Goal: Information Seeking & Learning: Learn about a topic

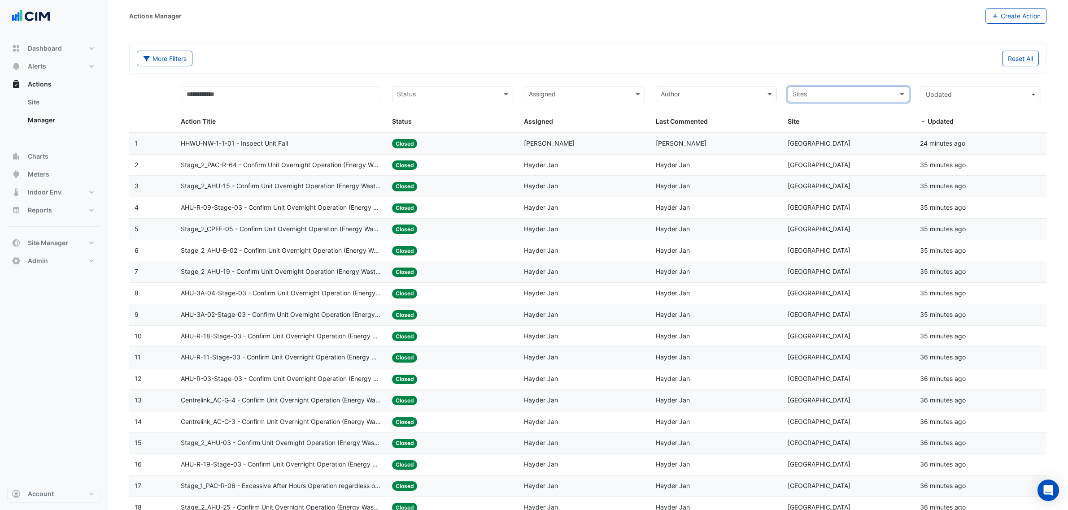
select select "**"
click at [46, 68] on button "Alerts" at bounding box center [53, 66] width 93 height 18
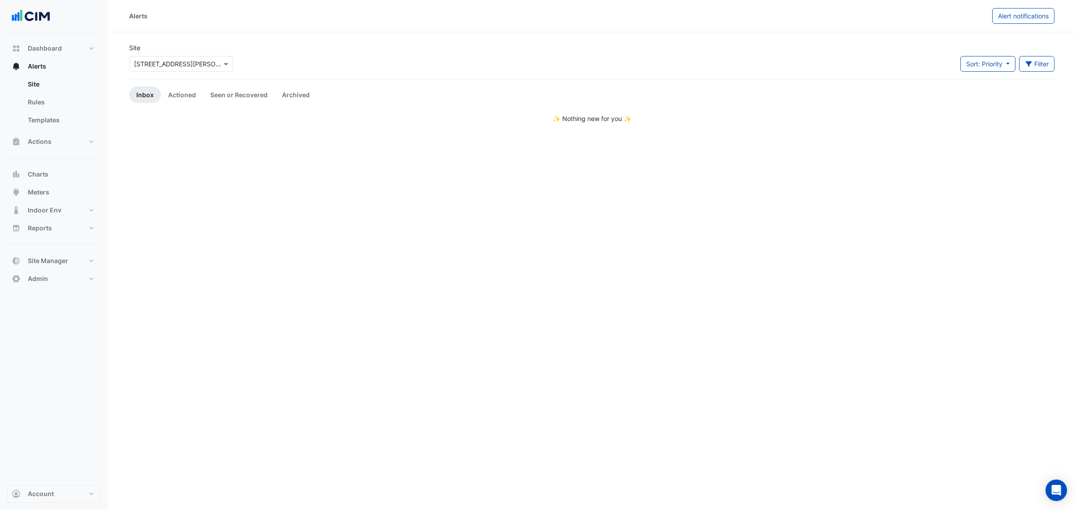
click at [178, 69] on div "Select a Site × 39 Murray St" at bounding box center [181, 64] width 104 height 16
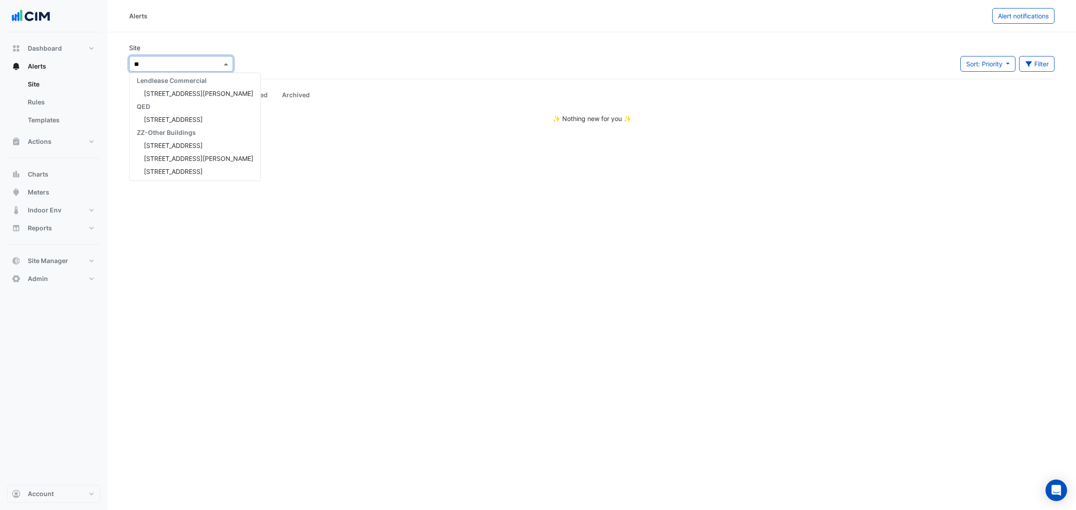
type input "***"
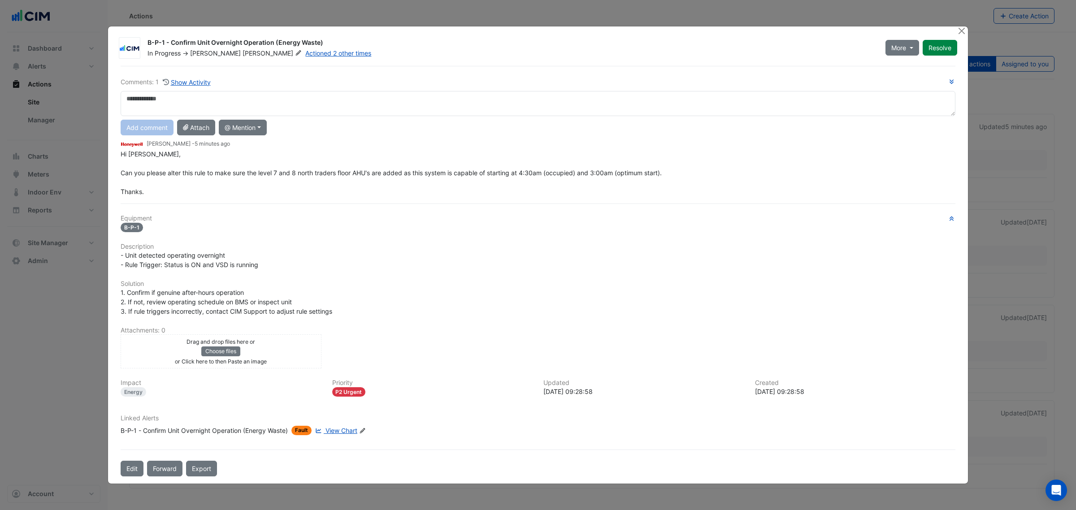
click at [403, 40] on div "B-P-1 - Confirm Unit Overnight Operation (Energy Waste)" at bounding box center [511, 43] width 727 height 11
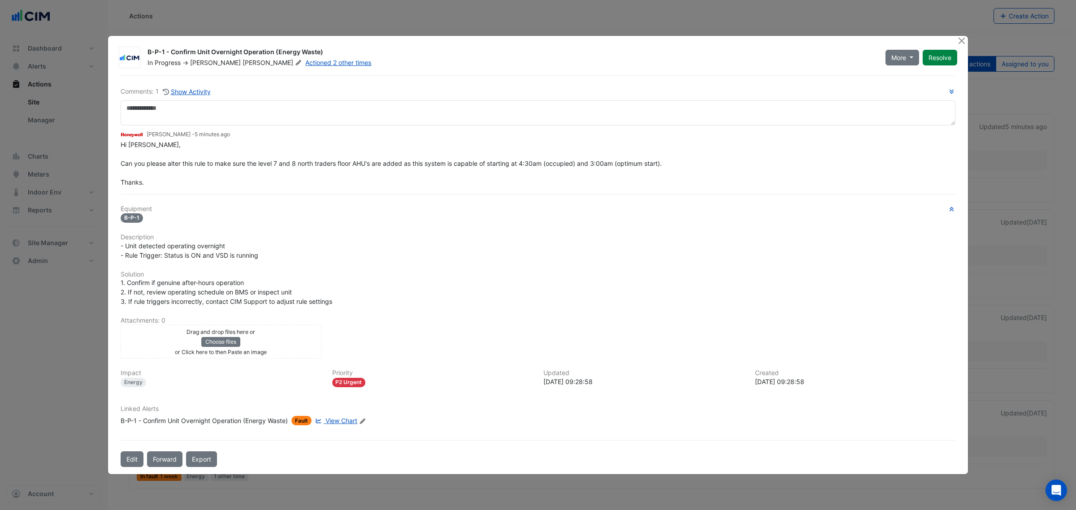
drag, startPoint x: 93, startPoint y: 56, endPoint x: 83, endPoint y: 64, distance: 12.8
click at [93, 57] on ngb-modal-window "B-P-1 - Confirm Unit Overnight Operation (Energy Waste) In Progress -> Manuel M…" at bounding box center [538, 255] width 1076 height 510
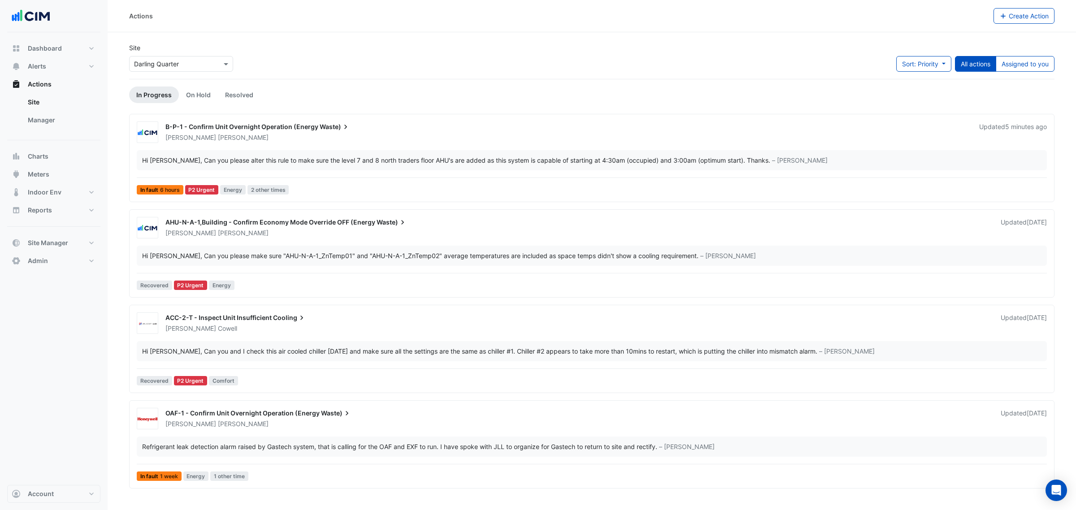
click at [43, 47] on ngb-modal-window "B-P-1 - Confirm Unit Overnight Operation (Energy Waste) In Progress -> Manuel M…" at bounding box center [538, 255] width 1076 height 510
click at [43, 47] on span "Dashboard" at bounding box center [45, 48] width 34 height 9
select select "**"
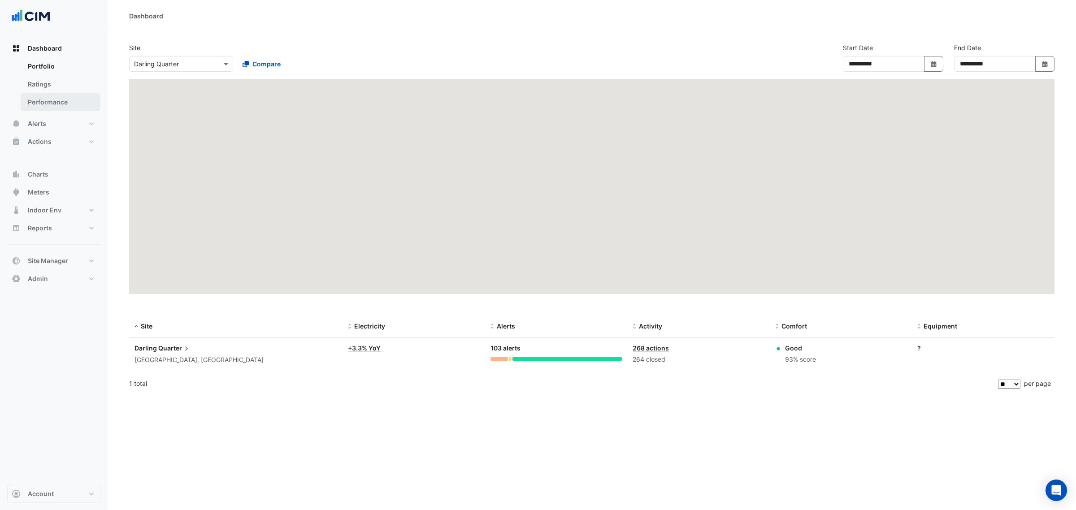
click at [53, 99] on link "Performance" at bounding box center [61, 102] width 80 height 18
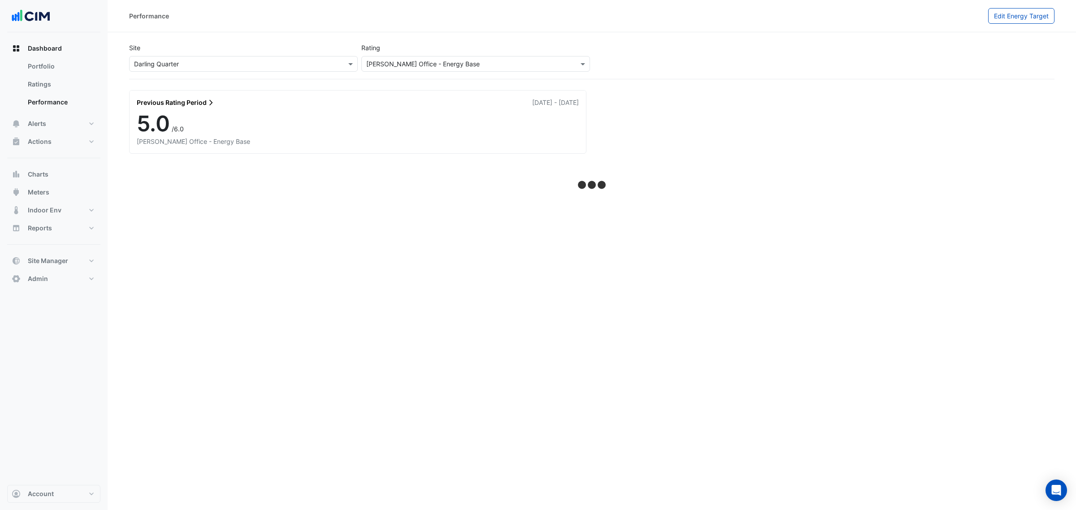
click at [225, 60] on input "text" at bounding box center [234, 64] width 201 height 9
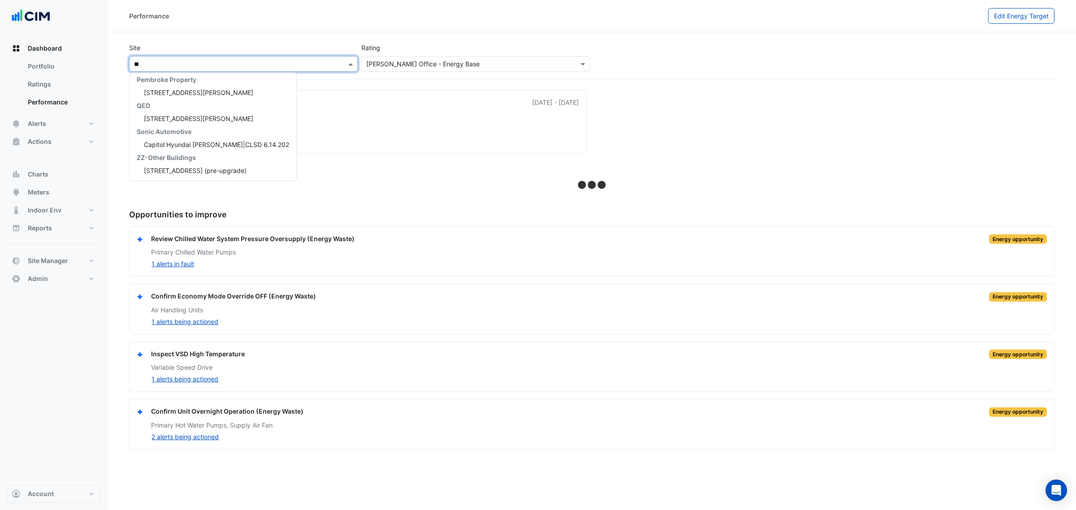
scroll to position [562, 0]
type input "***"
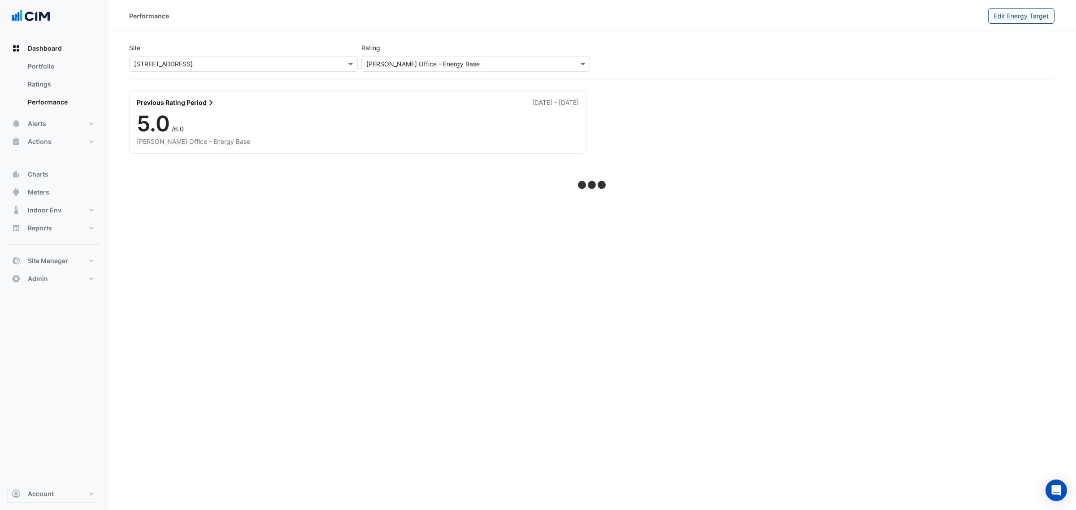
click at [225, 100] on div "Previous Rating Period 01 Apr 2024 - 31 Mar 2025" at bounding box center [358, 102] width 442 height 9
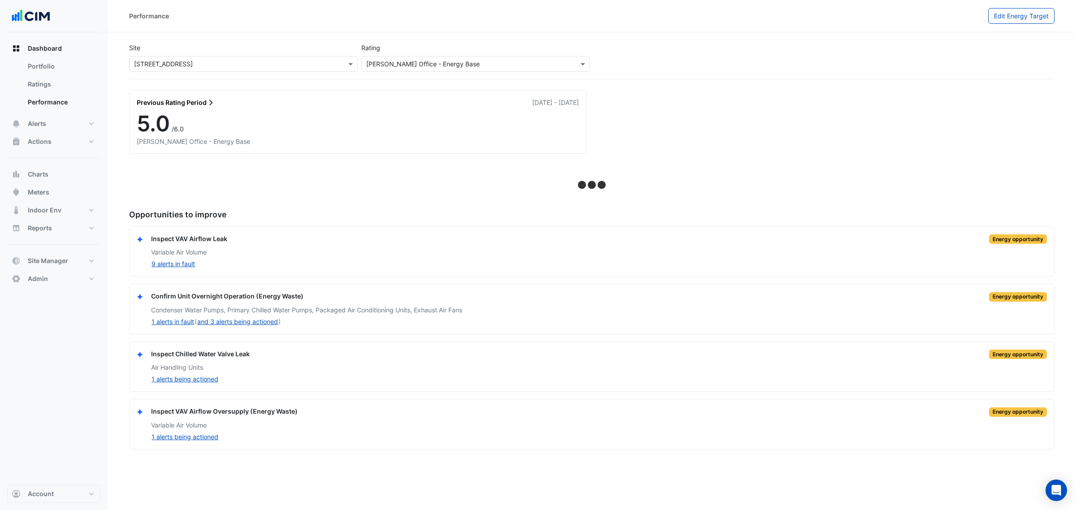
click at [161, 110] on div "Previous Rating Period 01 Apr 2024 - 31 Mar 2025" at bounding box center [358, 101] width 456 height 20
click at [166, 119] on span "5.0" at bounding box center [153, 123] width 33 height 26
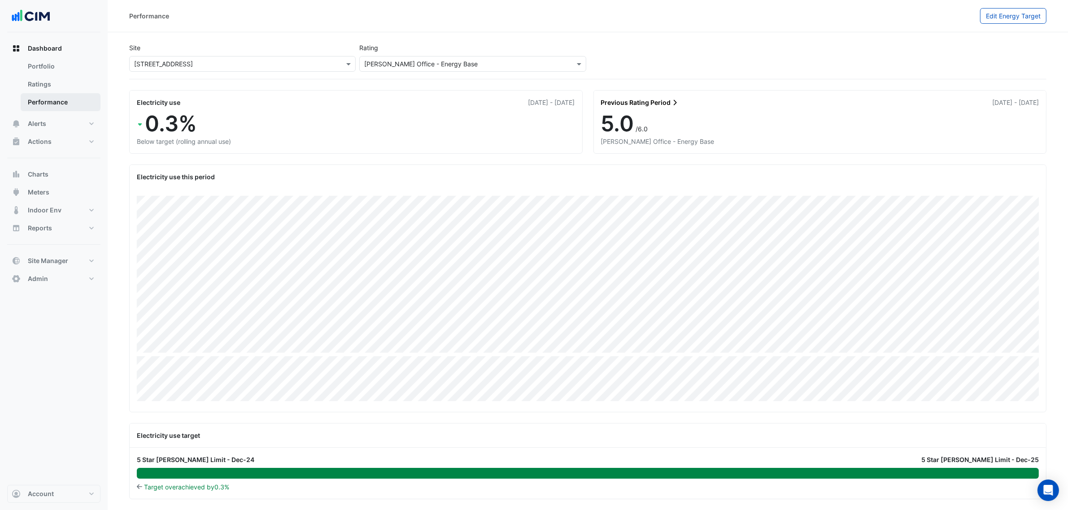
click at [66, 97] on link "Performance" at bounding box center [61, 102] width 80 height 18
click at [54, 138] on button "Actions" at bounding box center [53, 142] width 93 height 18
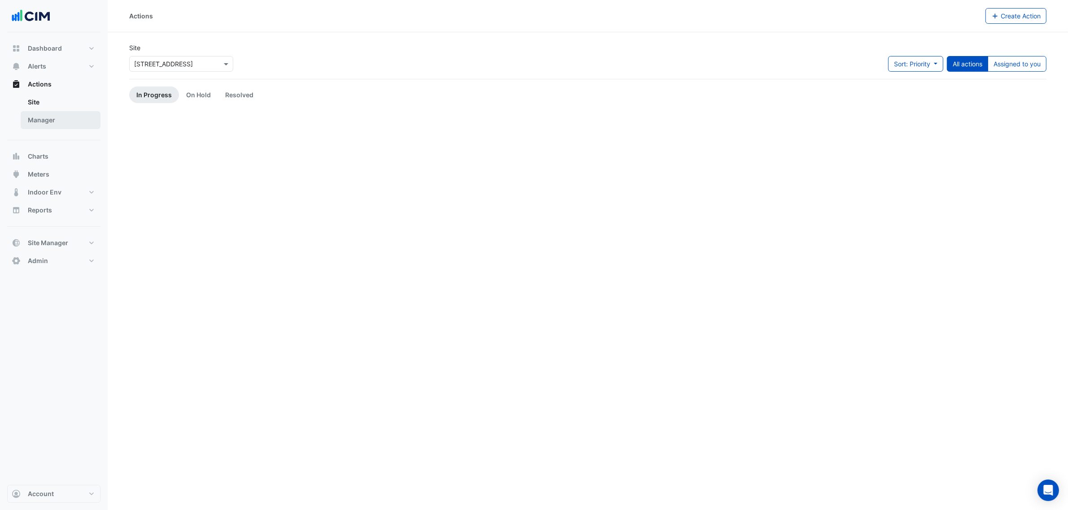
click at [54, 122] on link "Manager" at bounding box center [61, 120] width 80 height 18
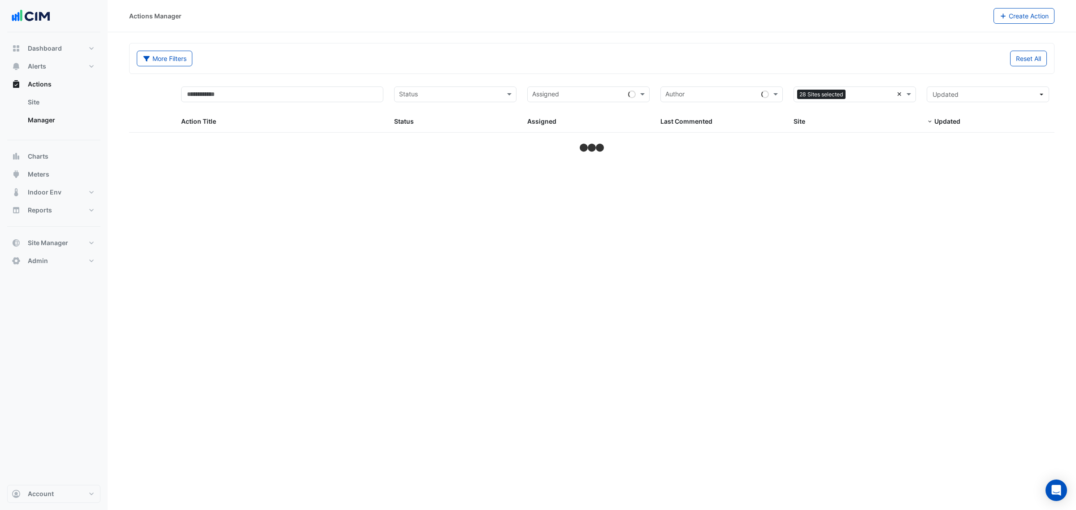
select select "**"
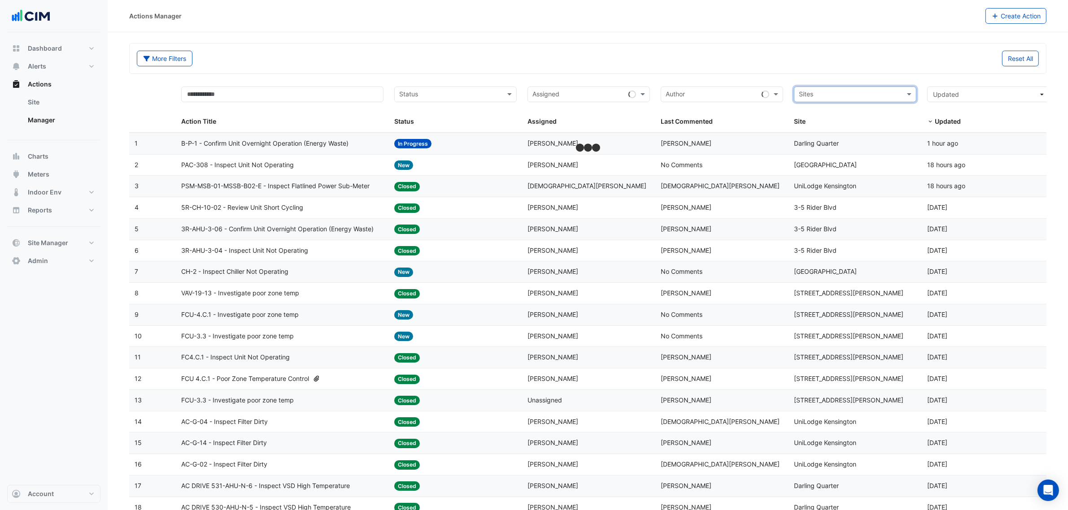
click at [898, 94] on input "text" at bounding box center [850, 95] width 102 height 10
type input "*****"
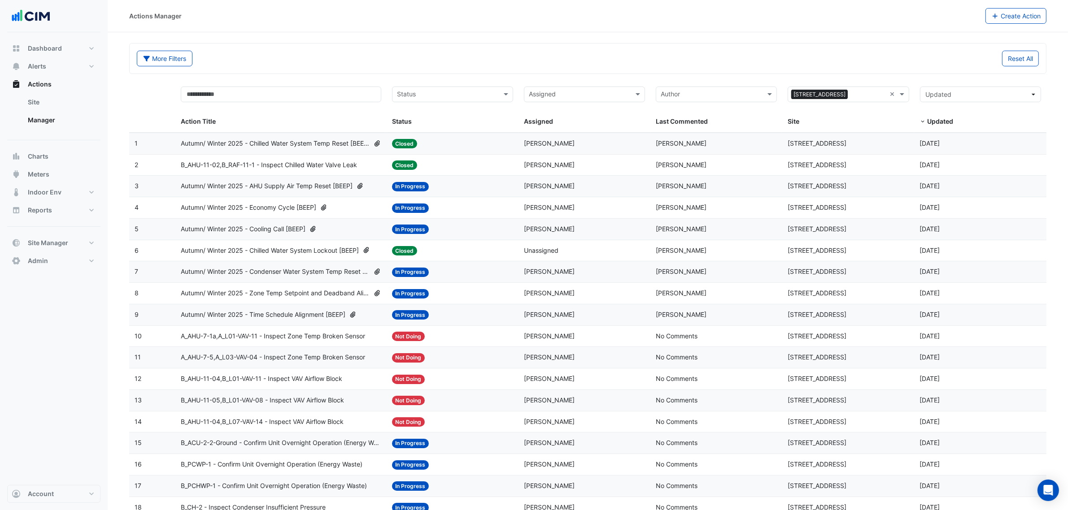
click at [300, 113] on div "Action Title" at bounding box center [281, 107] width 200 height 40
click at [292, 92] on input "text" at bounding box center [281, 95] width 200 height 16
type input "****"
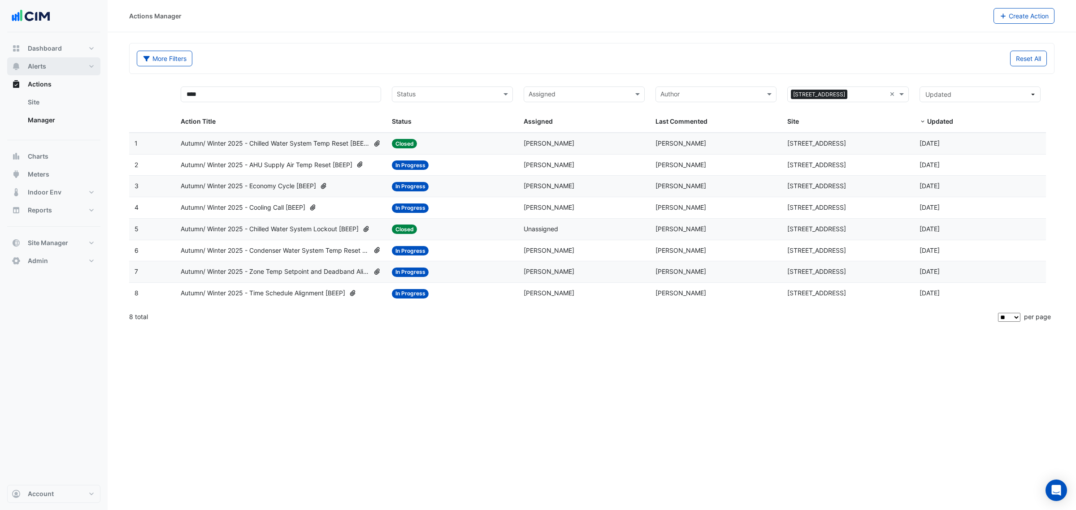
click at [70, 66] on button "Alerts" at bounding box center [53, 66] width 93 height 18
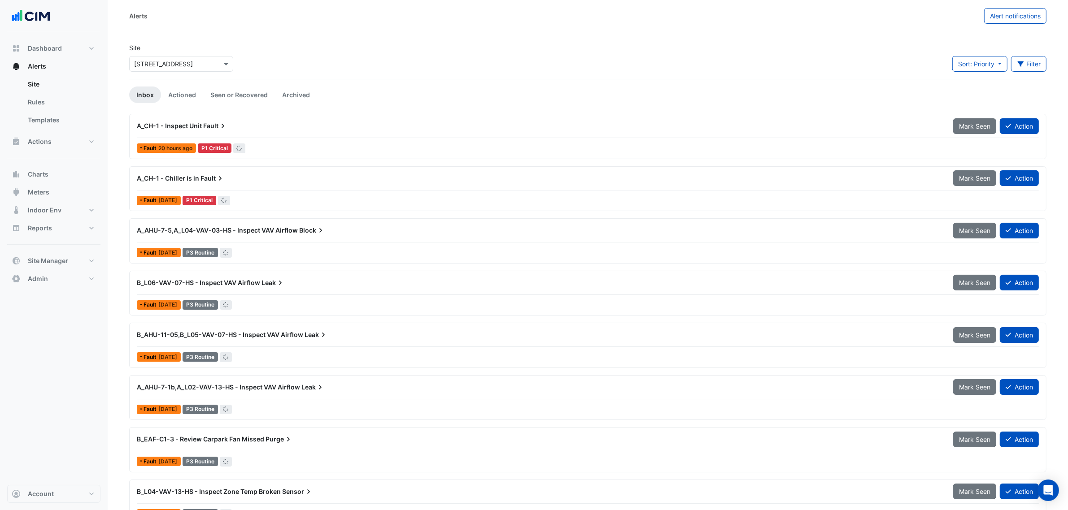
click at [193, 68] on input "text" at bounding box center [172, 64] width 76 height 9
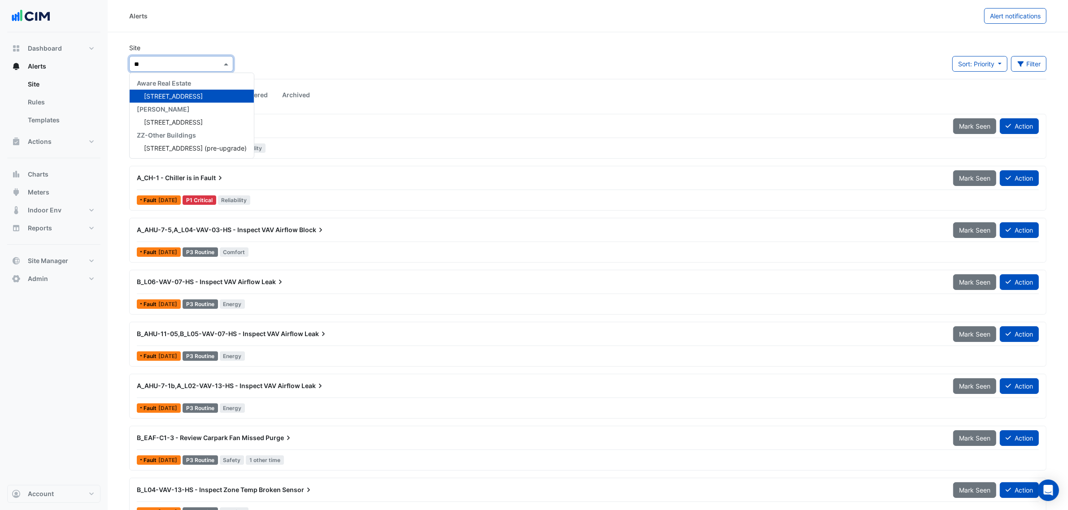
type input "*"
type input "***"
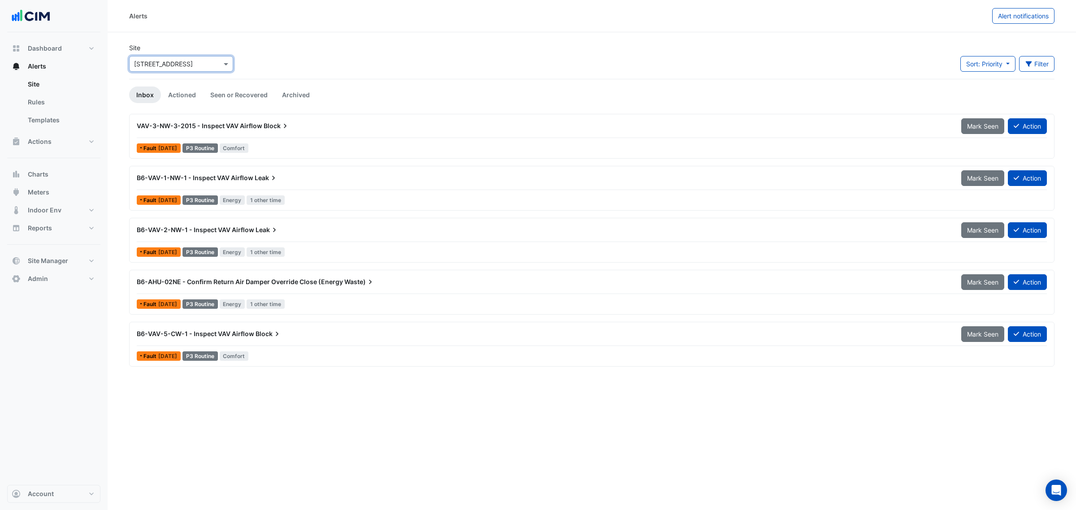
drag, startPoint x: 1061, startPoint y: 57, endPoint x: 1051, endPoint y: 61, distance: 10.9
click at [1059, 57] on section "Site Select a Site × 6-7 Eden Park Drive Sort: Priority Priority Updated Filter…" at bounding box center [592, 200] width 968 height 337
click at [1047, 63] on button "Filter" at bounding box center [1037, 64] width 36 height 16
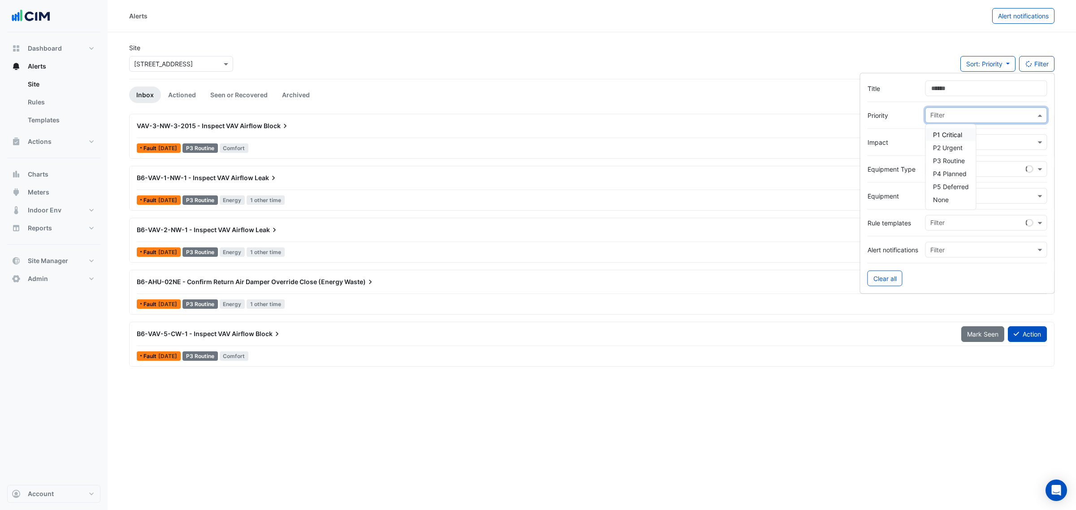
click at [938, 116] on input "text" at bounding box center [982, 116] width 105 height 9
click at [941, 137] on span "P1 Critical" at bounding box center [947, 135] width 29 height 8
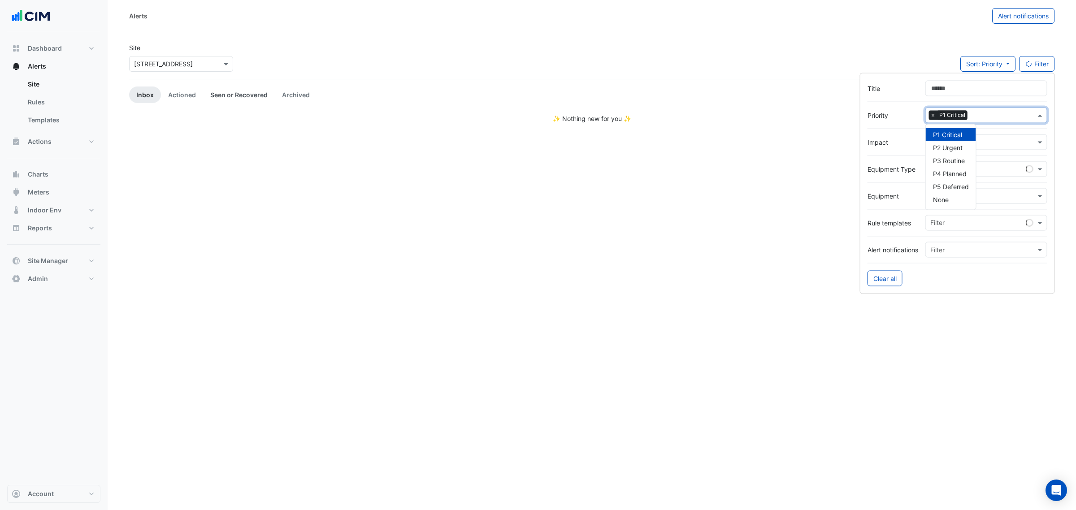
click at [249, 95] on link "Seen or Recovered" at bounding box center [239, 95] width 72 height 17
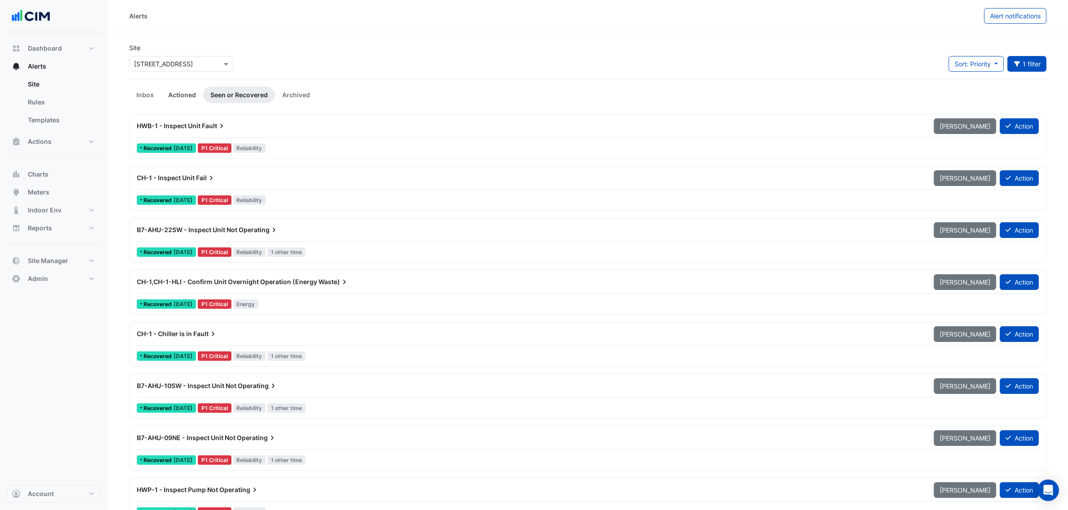
click at [178, 97] on link "Actioned" at bounding box center [182, 95] width 42 height 17
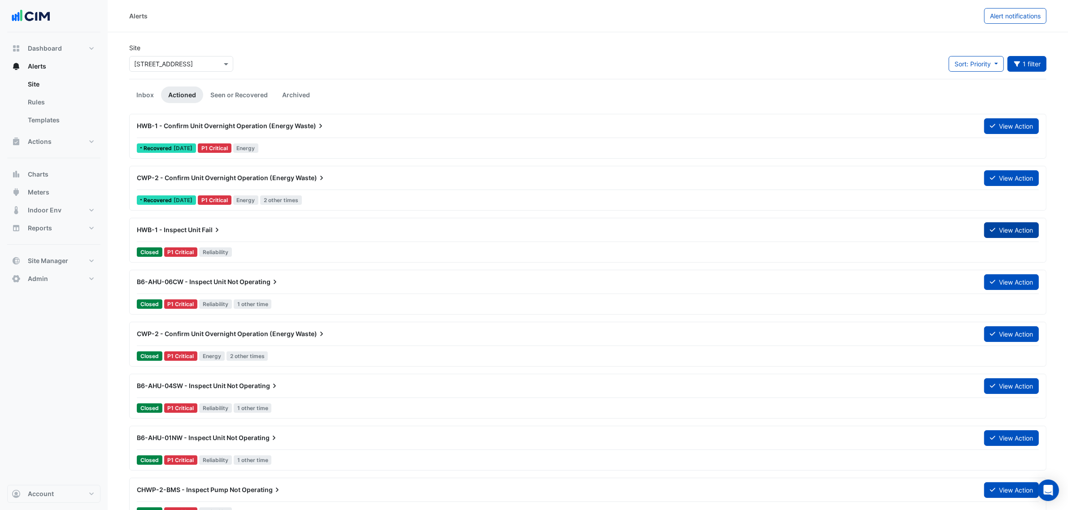
click at [995, 233] on button "View Action" at bounding box center [1011, 230] width 55 height 16
click at [998, 21] on button "Alert notifications" at bounding box center [1015, 16] width 62 height 16
select select "*****"
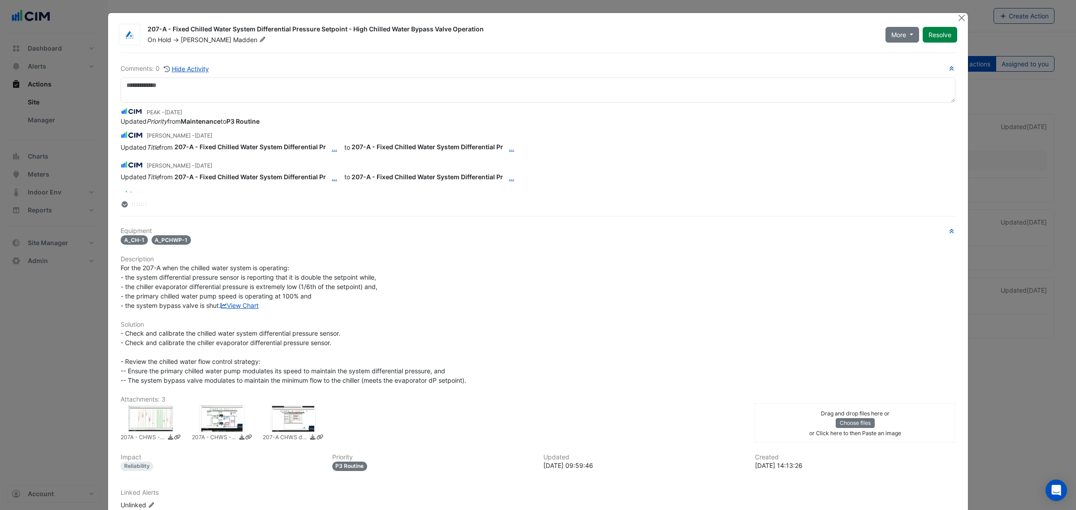
drag, startPoint x: 69, startPoint y: 148, endPoint x: 83, endPoint y: 129, distance: 24.0
click at [69, 148] on ngb-modal-window "207-A - Fixed Chilled Water System Differential Pressure Setpoint - High Chille…" at bounding box center [538, 255] width 1076 height 510
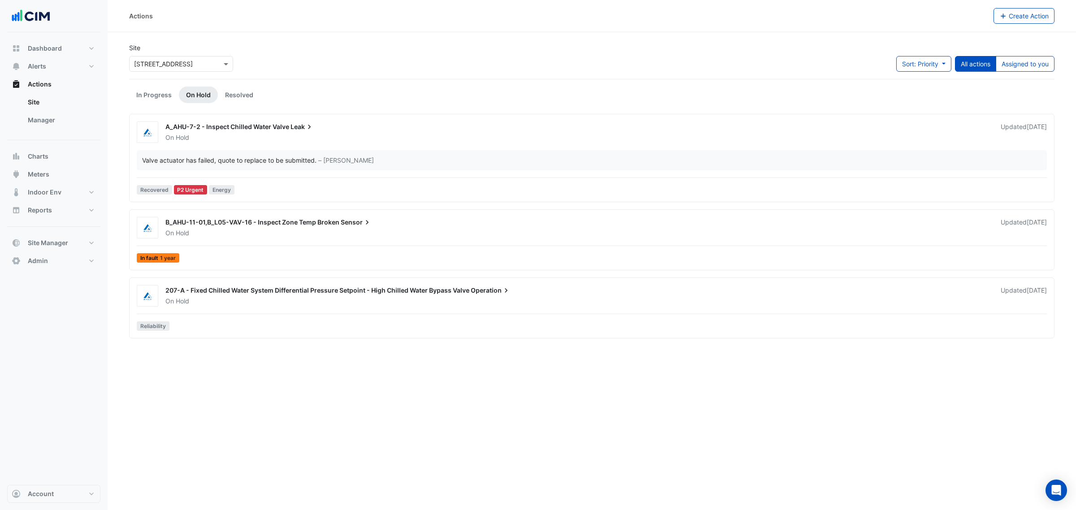
click at [183, 63] on input "text" at bounding box center [172, 64] width 76 height 9
type input "*****"
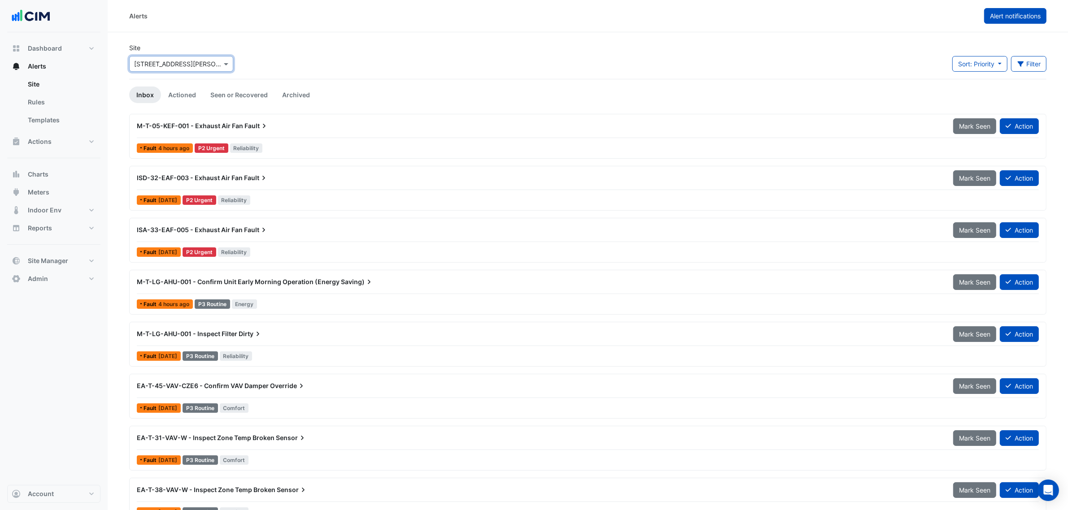
click at [1033, 19] on button "Alert notifications" at bounding box center [1015, 16] width 62 height 16
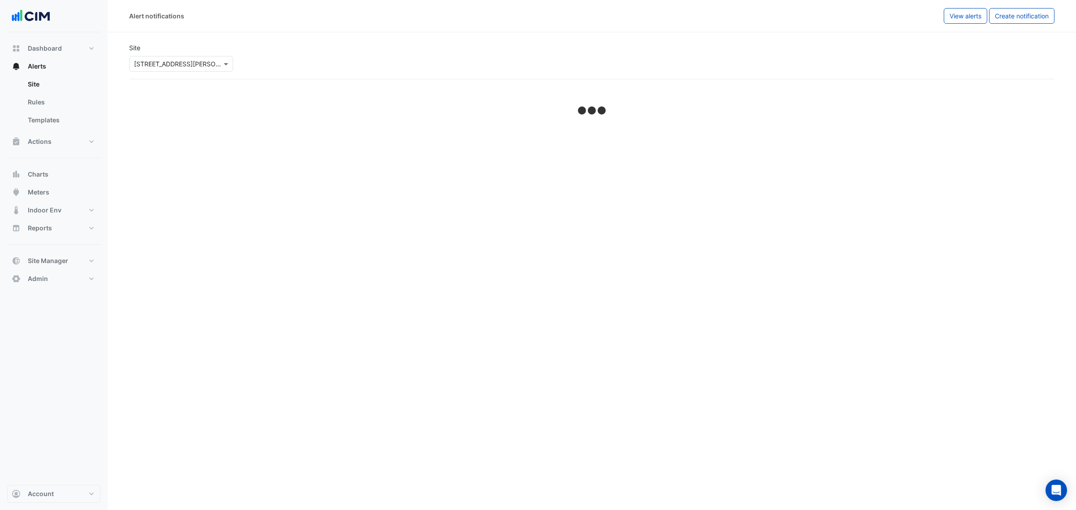
click at [214, 58] on div "Select a Site × [STREET_ADDRESS][PERSON_NAME]" at bounding box center [181, 64] width 104 height 16
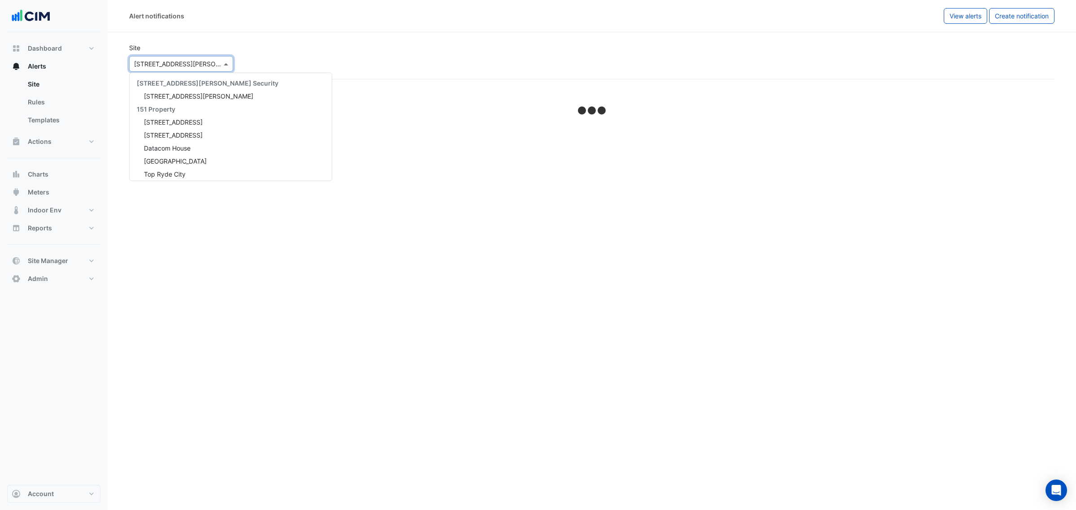
scroll to position [808, 0]
select select "*****"
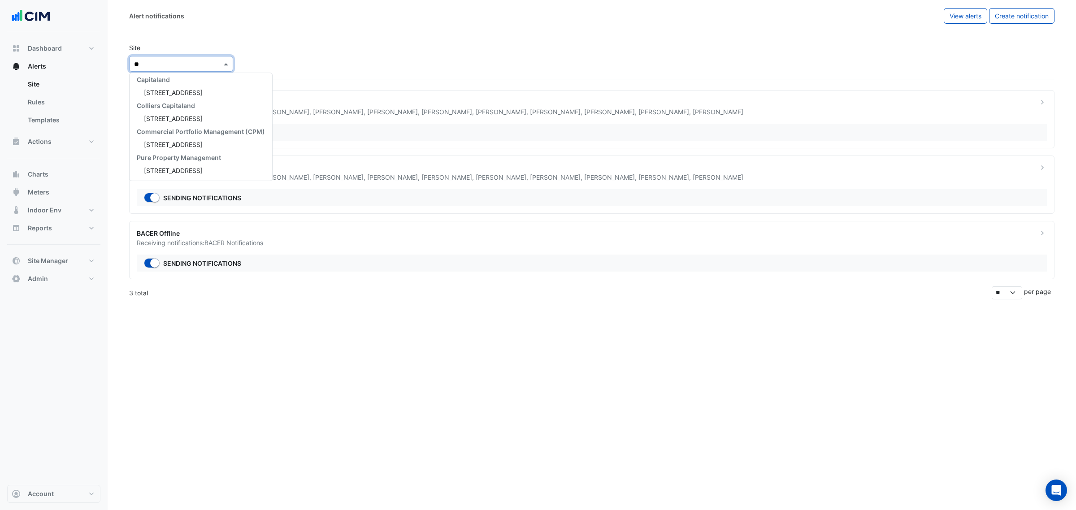
scroll to position [0, 0]
type input "***"
click at [186, 98] on span "[STREET_ADDRESS]" at bounding box center [173, 96] width 59 height 8
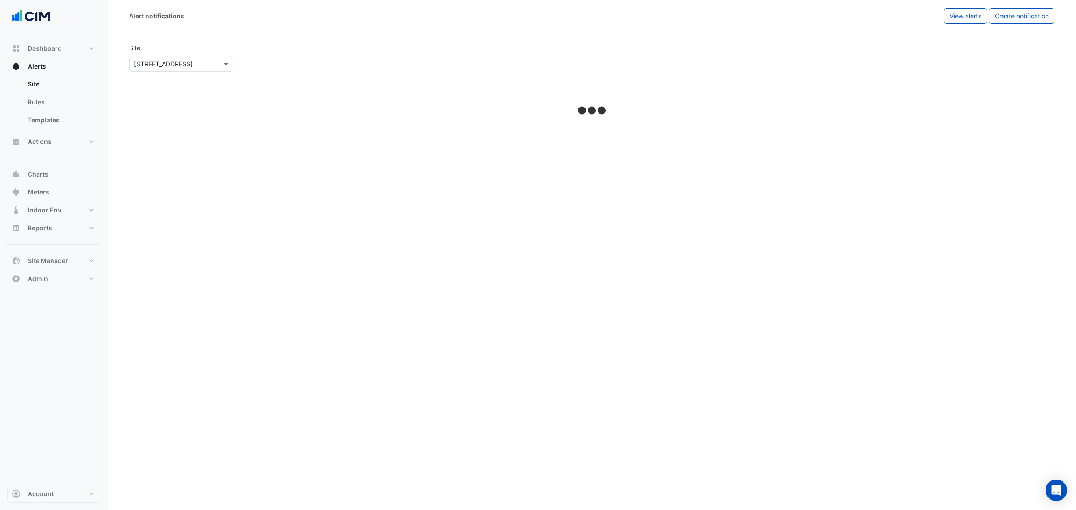
select select "*****"
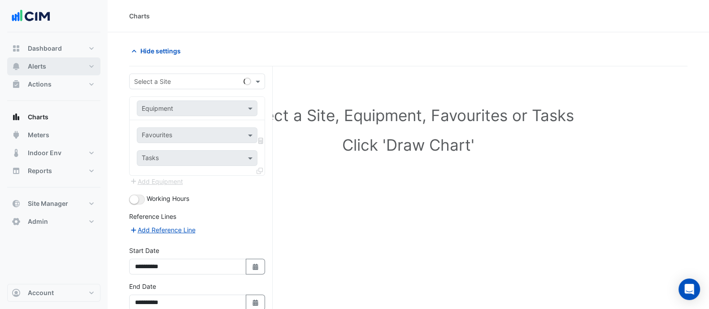
click at [48, 67] on button "Alerts" at bounding box center [53, 66] width 93 height 18
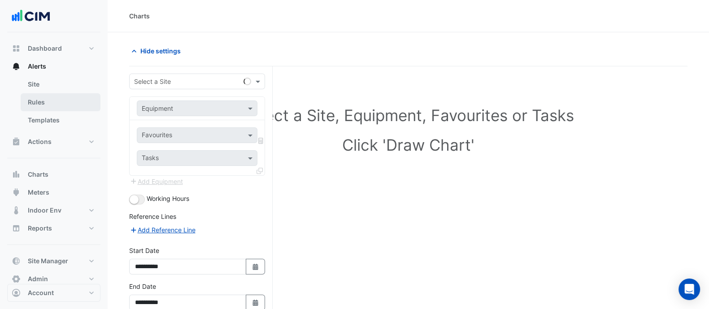
click at [57, 94] on link "Rules" at bounding box center [61, 102] width 80 height 18
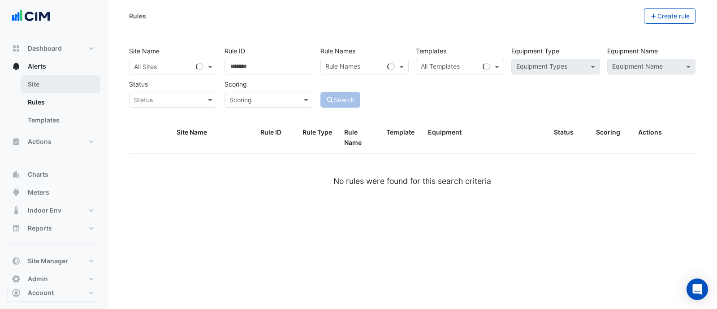
click at [56, 82] on link "Site" at bounding box center [61, 84] width 80 height 18
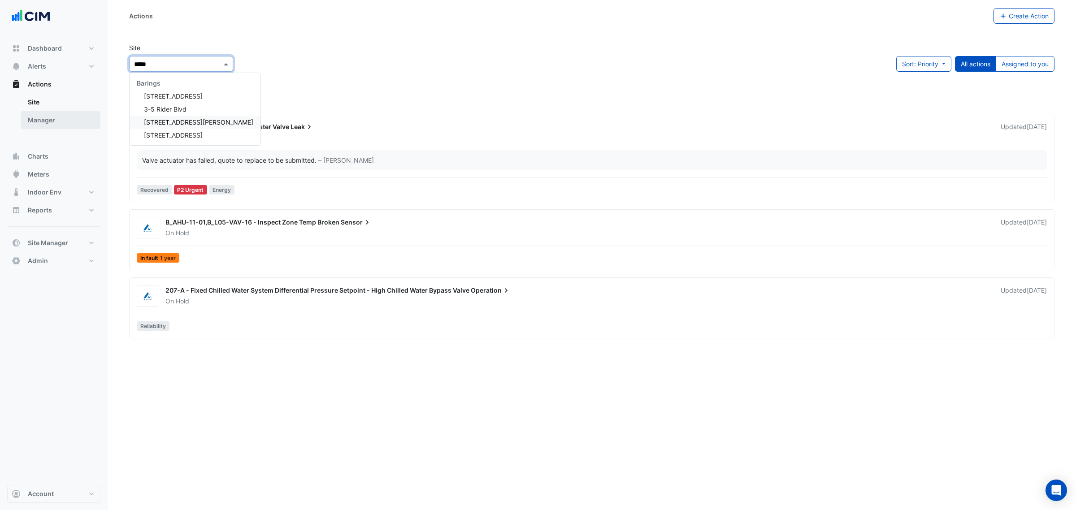
click at [48, 116] on link "Manager" at bounding box center [61, 120] width 80 height 18
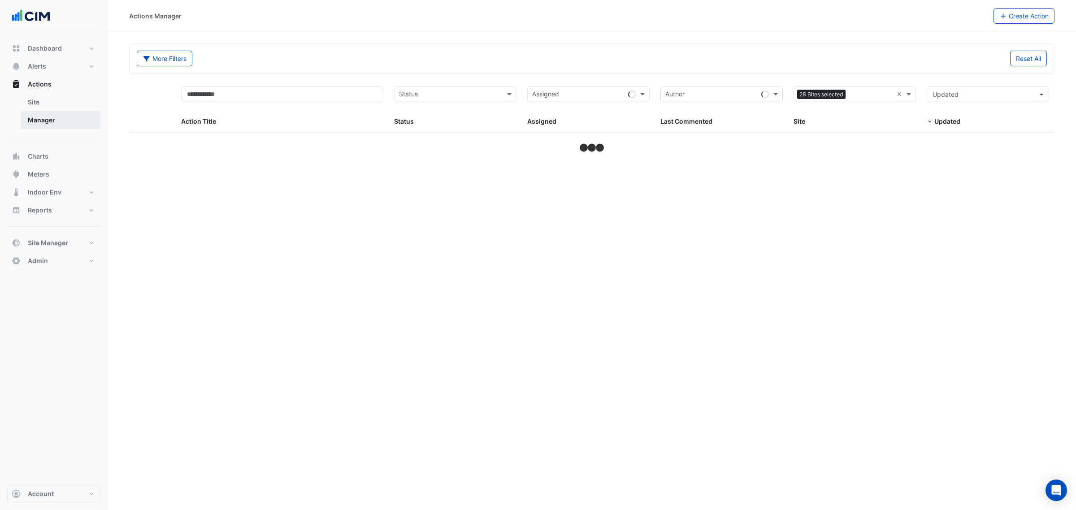
click at [50, 127] on link "Manager" at bounding box center [61, 120] width 80 height 18
click at [894, 91] on div "Sites 28 Sites selected ×" at bounding box center [855, 95] width 122 height 16
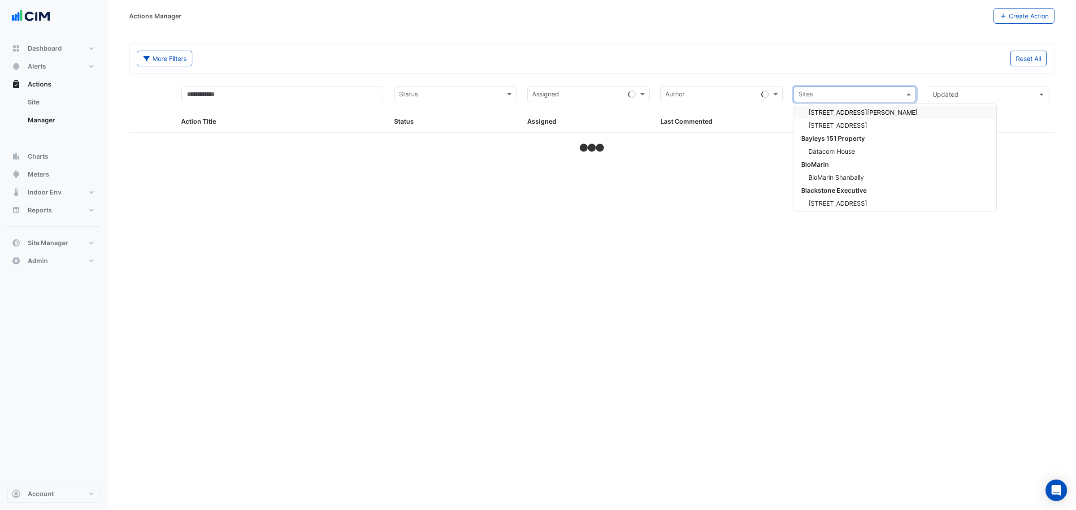
click at [896, 92] on input "text" at bounding box center [850, 95] width 102 height 10
type input "*****"
click at [867, 127] on div "3-5 Rider Blvd" at bounding box center [865, 127] width 143 height 13
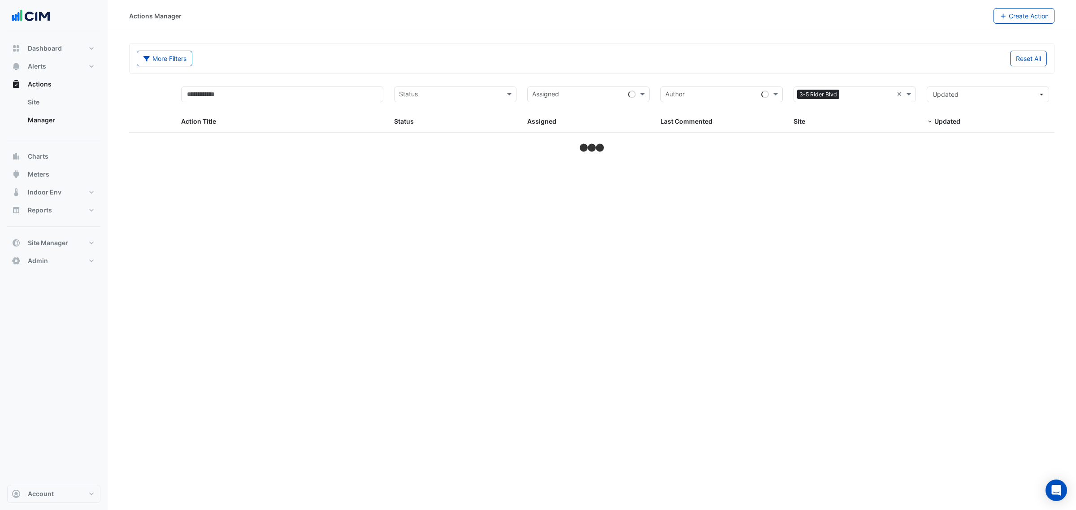
select select "**"
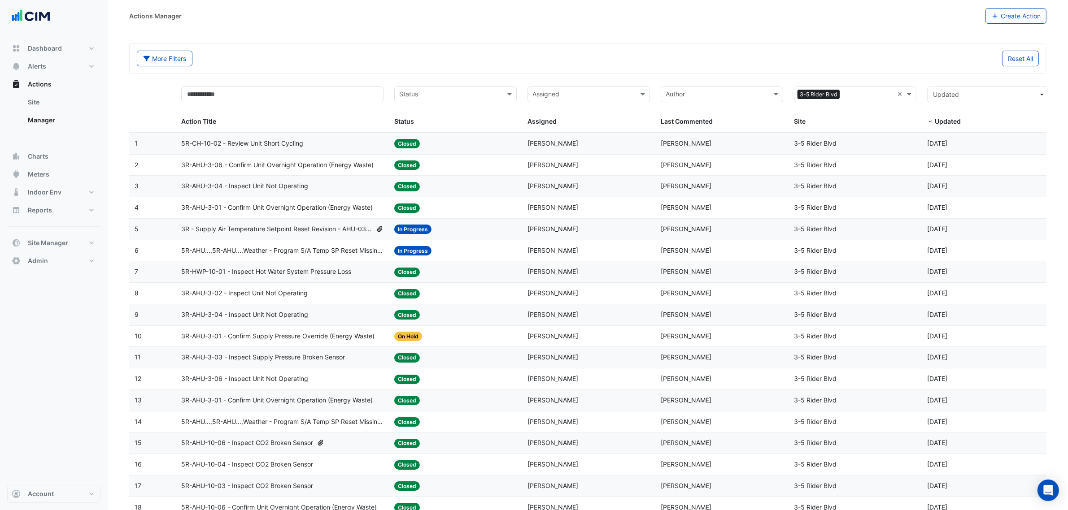
click at [280, 162] on span "3R-AHU-3-06 - Confirm Unit Overnight Operation (Energy Waste)" at bounding box center [277, 165] width 192 height 10
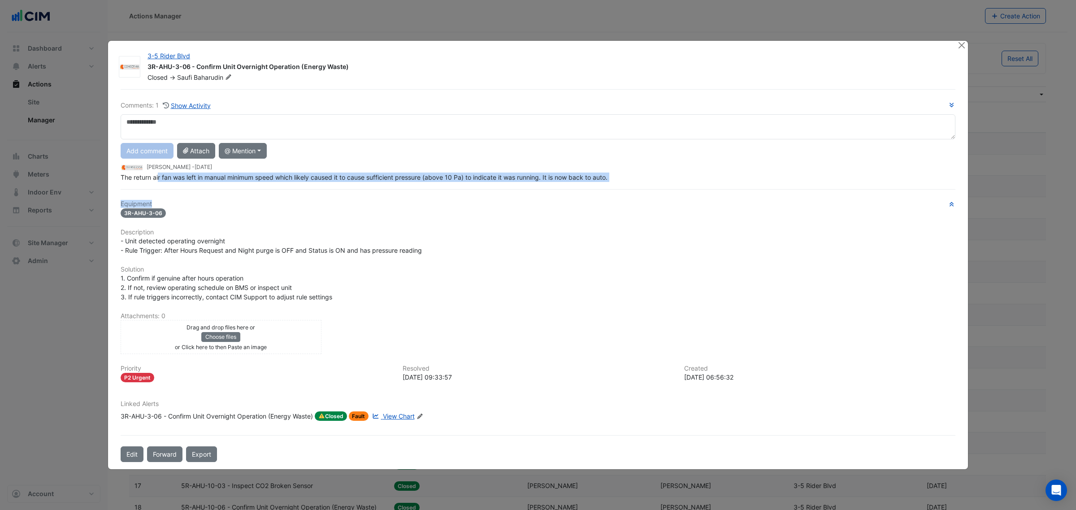
drag, startPoint x: 163, startPoint y: 182, endPoint x: 295, endPoint y: 181, distance: 132.3
click at [295, 181] on div "Comments: 1 Show Activity Add comment Attach @ Mention Australis Facilities Man…" at bounding box center [538, 275] width 846 height 373
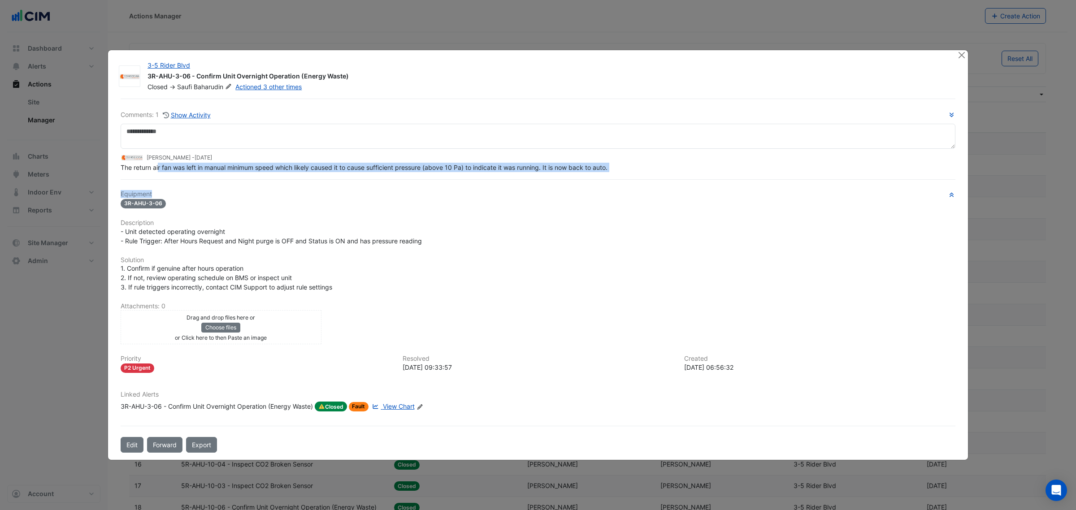
click at [292, 171] on span "The return air fan was left in manual minimum speed which likely caused it to c…" at bounding box center [364, 168] width 487 height 8
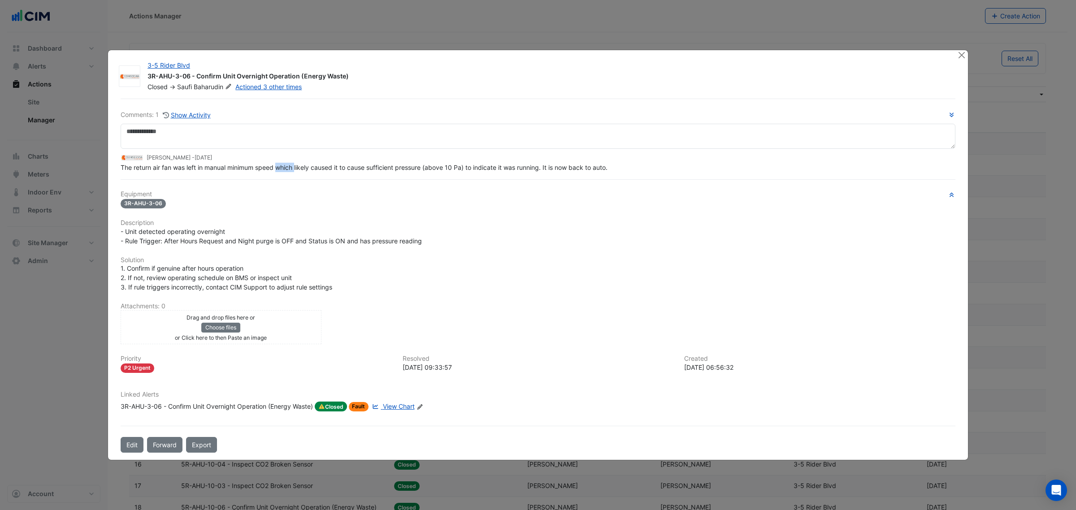
click at [292, 171] on span "The return air fan was left in manual minimum speed which likely caused it to c…" at bounding box center [364, 168] width 487 height 8
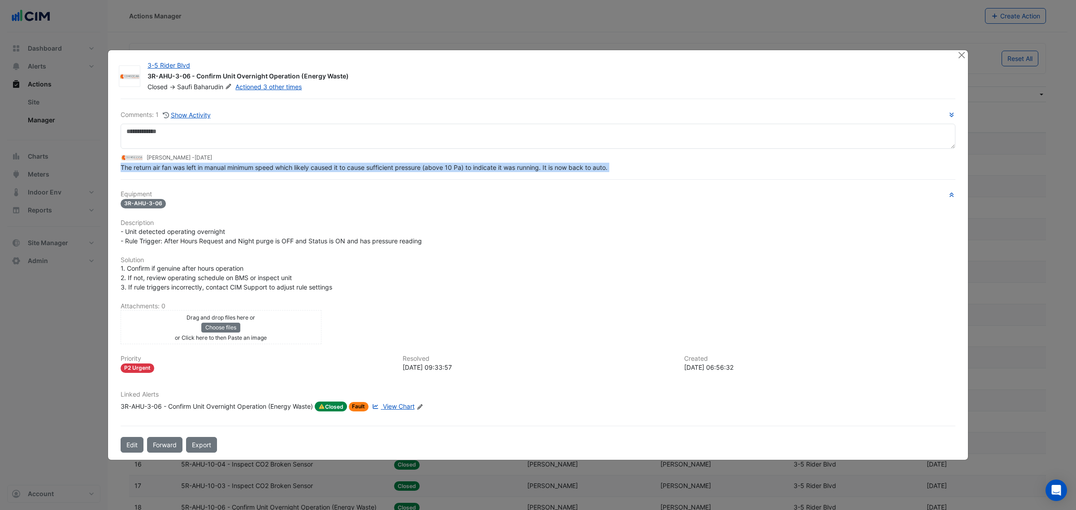
click at [292, 171] on span "The return air fan was left in manual minimum speed which likely caused it to c…" at bounding box center [364, 168] width 487 height 8
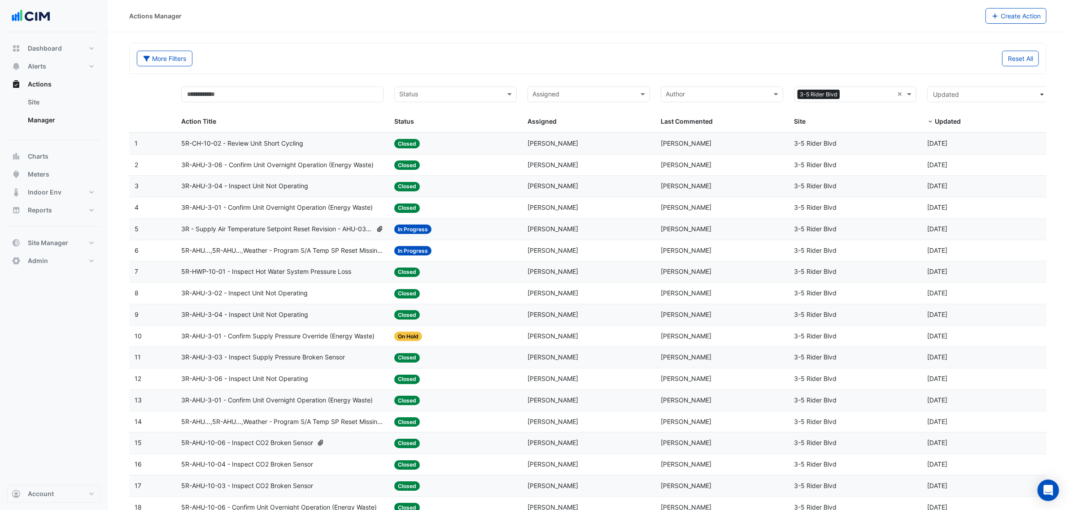
click at [277, 145] on span "5R-CH-10-02 - Review Unit Short Cycling" at bounding box center [242, 144] width 122 height 10
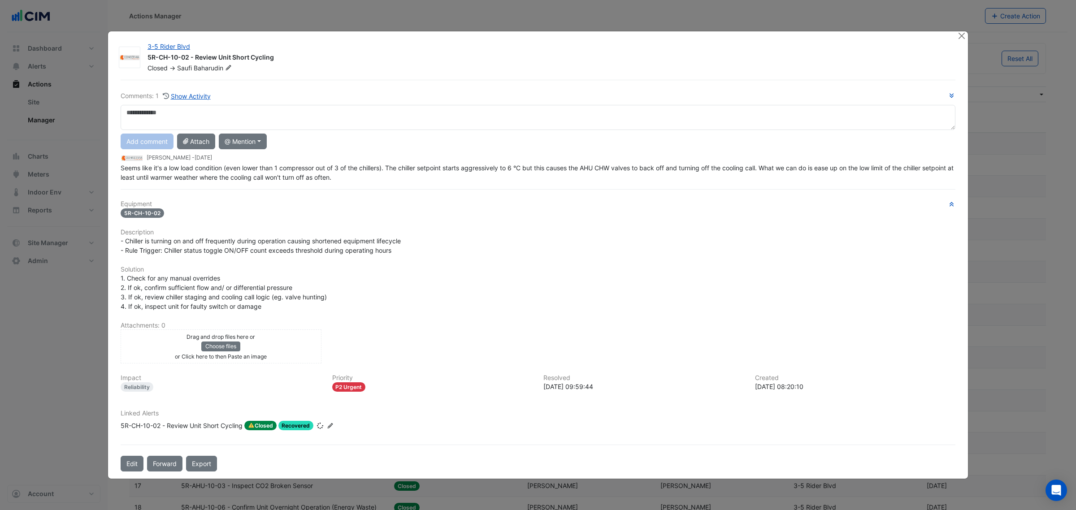
click at [171, 172] on span "Seems like it's a low load condition (even lower than 1 compressor out of 3 of …" at bounding box center [538, 172] width 835 height 17
click at [171, 171] on div "Seems like it's a low load condition (even lower than 1 compressor out of 3 of …" at bounding box center [538, 172] width 835 height 19
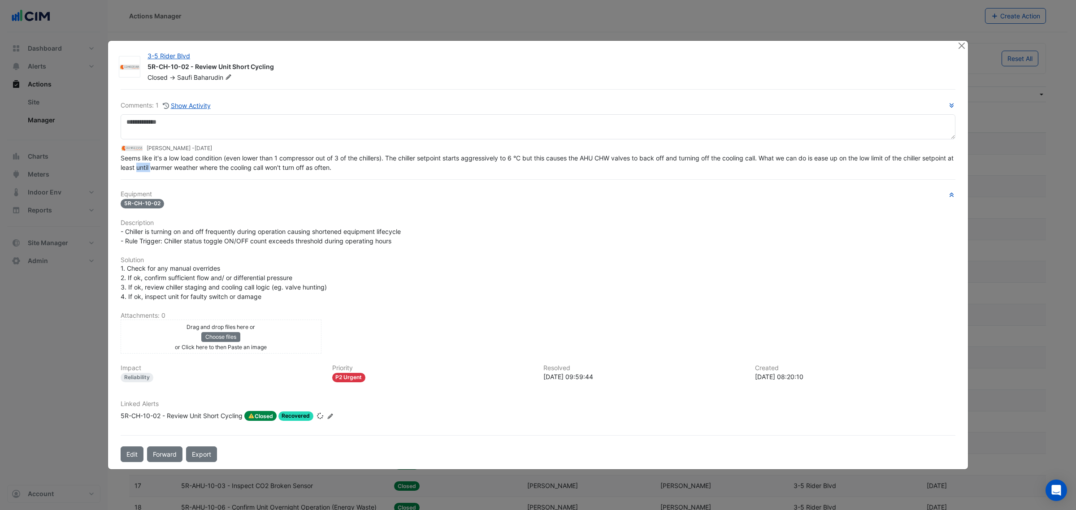
click at [171, 171] on div "Seems like it's a low load condition (even lower than 1 compressor out of 3 of …" at bounding box center [538, 162] width 835 height 19
click at [185, 154] on span "Seems like it's a low load condition (even lower than 1 compressor out of 3 of …" at bounding box center [538, 162] width 835 height 17
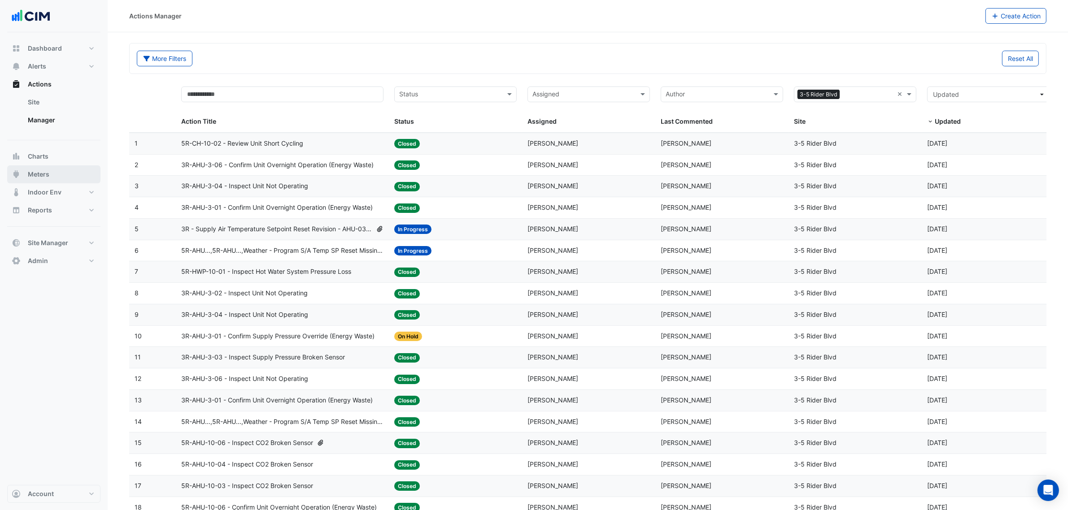
click at [55, 175] on button "Meters" at bounding box center [53, 174] width 93 height 18
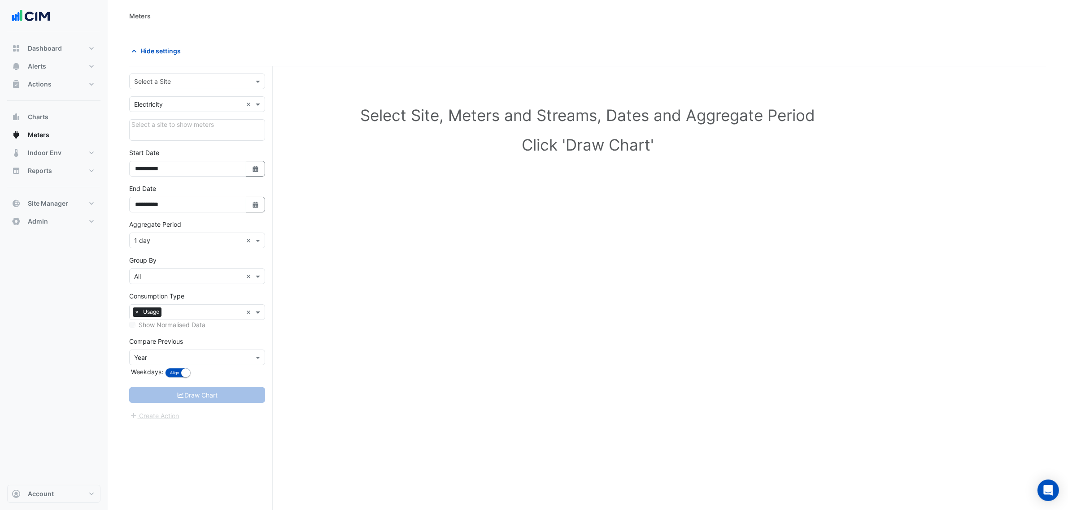
click at [137, 83] on input "text" at bounding box center [188, 81] width 108 height 9
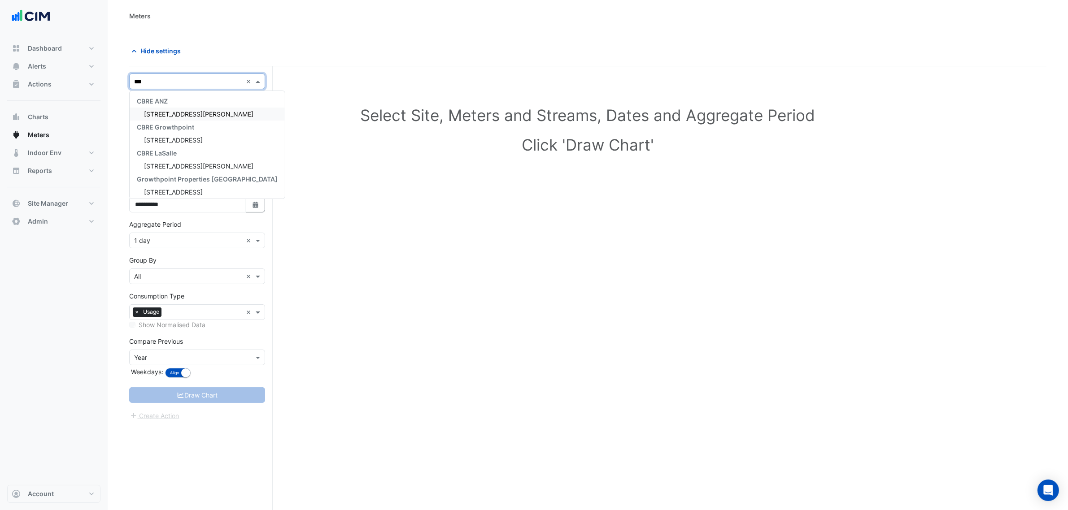
type input "****"
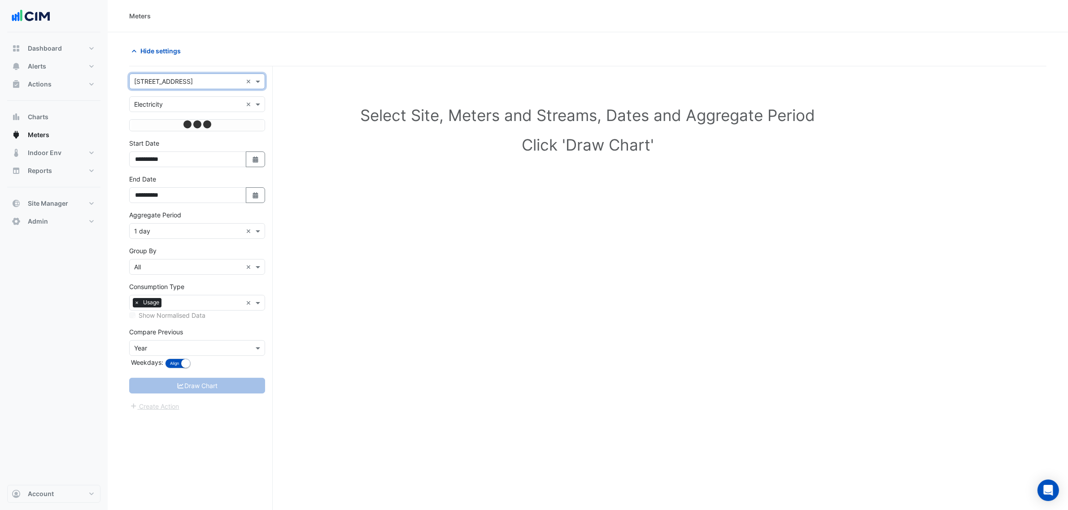
click at [167, 104] on input "text" at bounding box center [188, 104] width 108 height 9
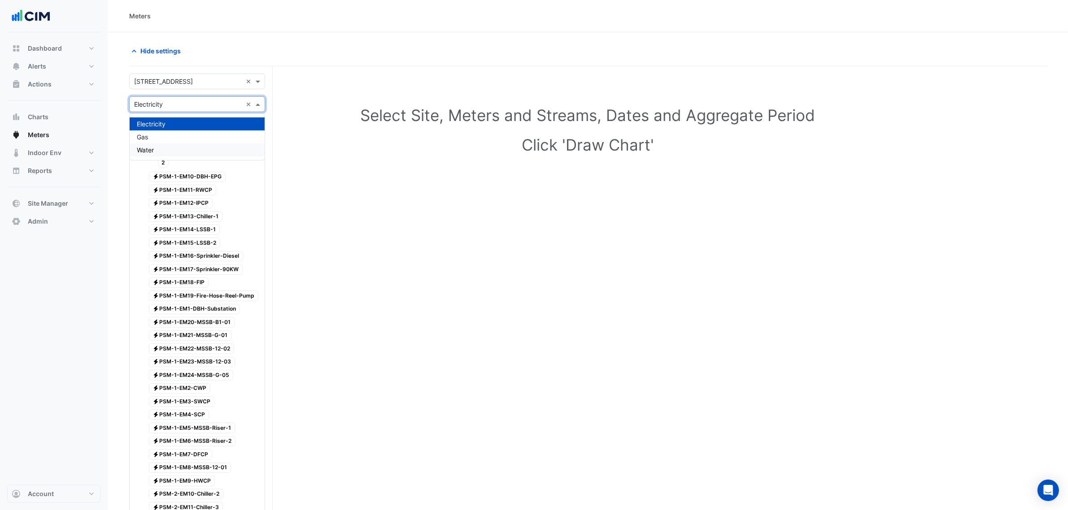
click at [178, 153] on div "Water" at bounding box center [197, 149] width 135 height 13
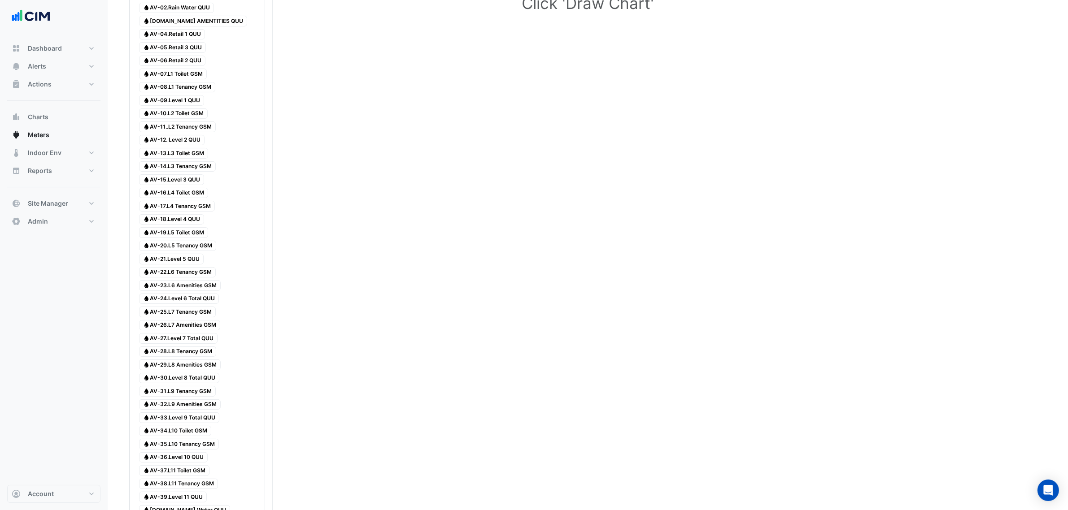
scroll to position [373, 0]
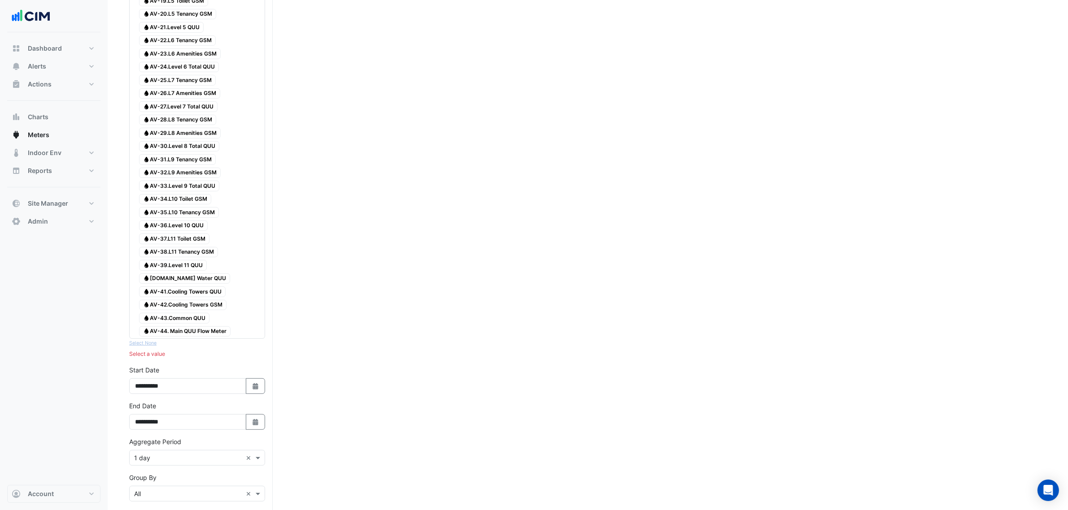
click at [187, 337] on span "Water AV-44. Main QUU Flow Meter" at bounding box center [184, 331] width 91 height 11
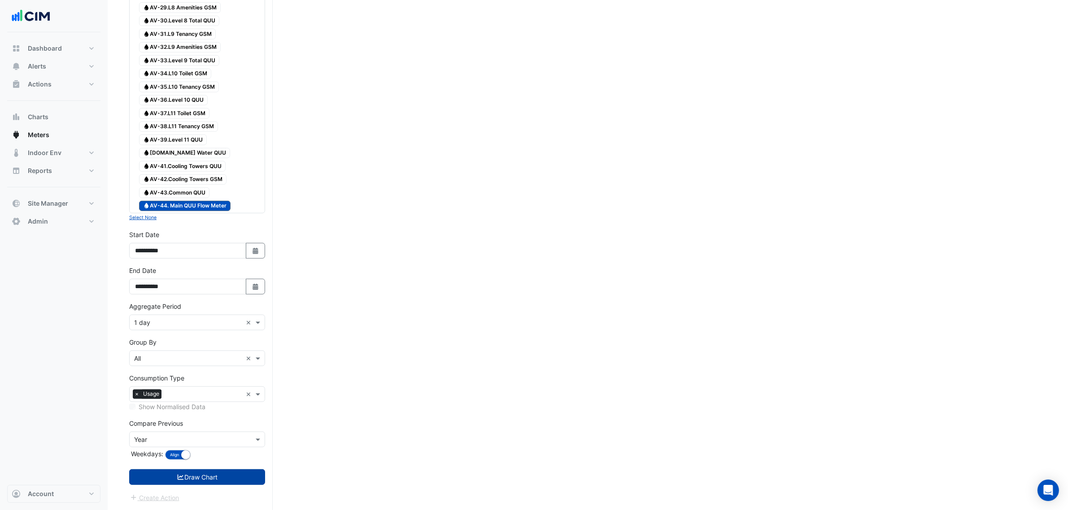
click at [182, 475] on icon "submit" at bounding box center [181, 477] width 8 height 6
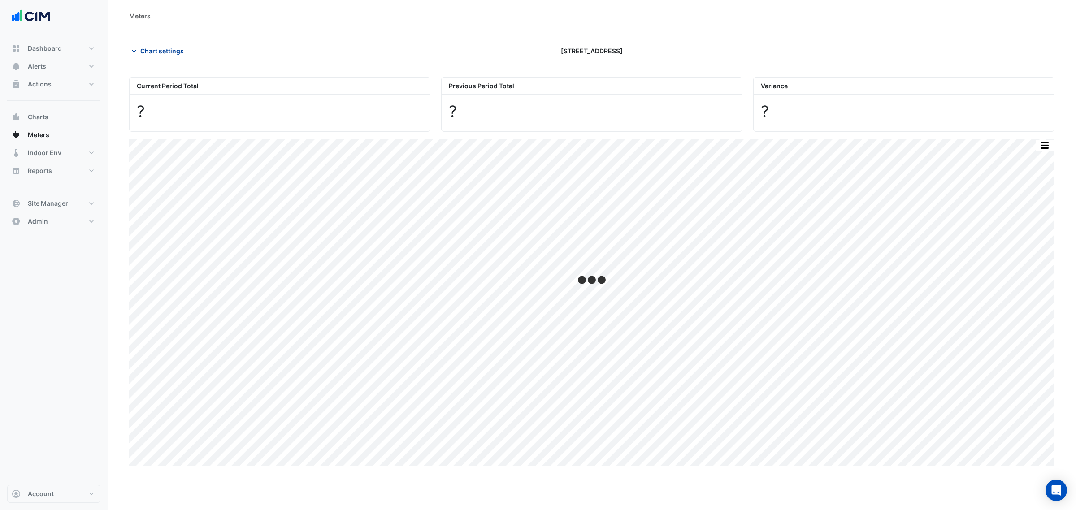
click at [144, 51] on span "Chart settings" at bounding box center [161, 50] width 43 height 9
